Goal: Task Accomplishment & Management: Use online tool/utility

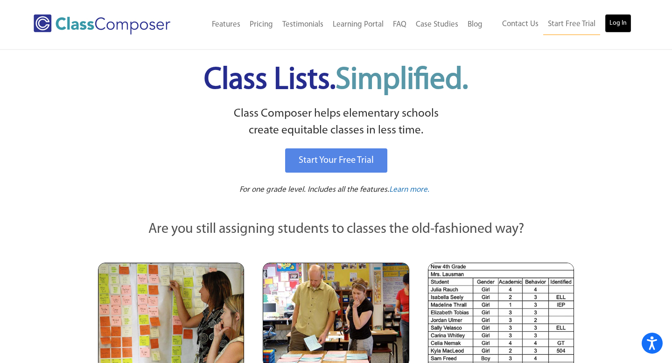
click at [619, 29] on link "Log In" at bounding box center [618, 23] width 27 height 19
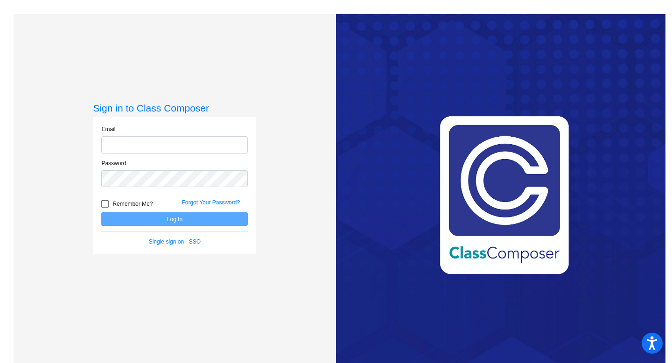
type input "[EMAIL_ADDRESS][DOMAIN_NAME]"
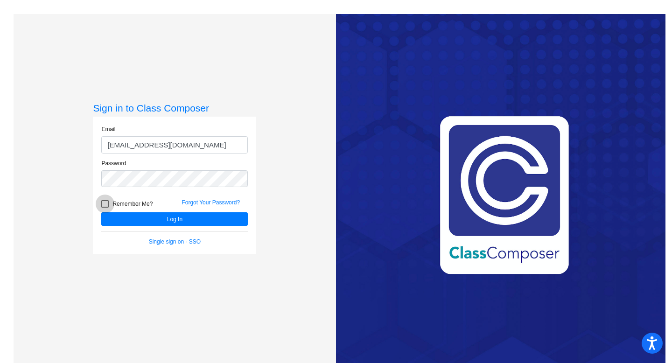
click at [118, 208] on span "Remember Me?" at bounding box center [132, 203] width 40 height 11
click at [105, 208] on input "Remember Me?" at bounding box center [104, 208] width 0 height 0
checkbox input "true"
click at [136, 216] on button "Log In" at bounding box center [174, 219] width 146 height 14
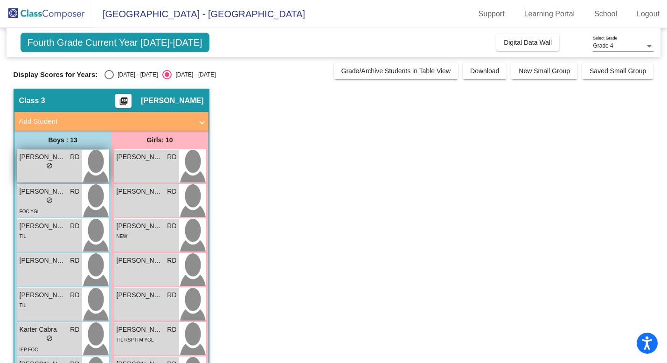
click at [57, 166] on div "lock do_not_disturb_alt" at bounding box center [50, 167] width 60 height 10
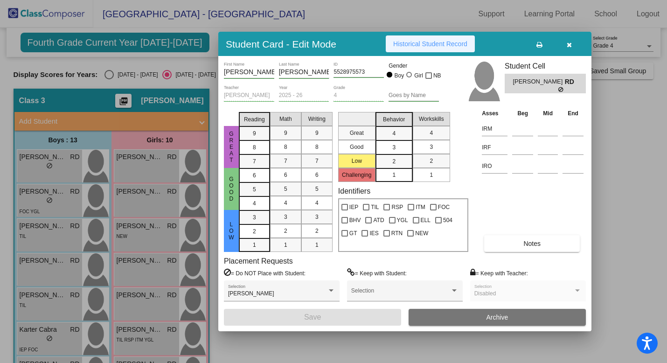
click at [457, 43] on span "Historical Student Record" at bounding box center [430, 43] width 74 height 7
